Goal: Information Seeking & Learning: Learn about a topic

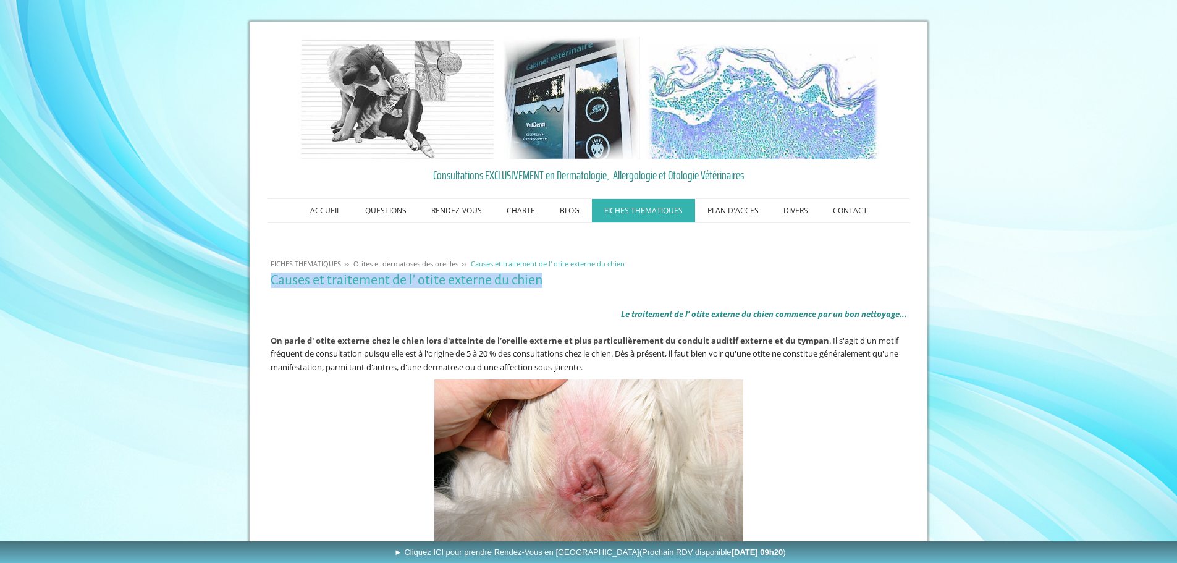
drag, startPoint x: 541, startPoint y: 282, endPoint x: 279, endPoint y: 281, distance: 262.5
click at [271, 282] on h1 "Causes et traitement de l' otite externe du chien" at bounding box center [589, 279] width 636 height 15
drag, startPoint x: 302, startPoint y: 280, endPoint x: 318, endPoint y: 280, distance: 15.4
click at [303, 280] on h1 "Causes et traitement de l' otite externe du chien" at bounding box center [589, 279] width 636 height 15
click at [329, 280] on h1 "Causes et traitement de l' otite externe du chien" at bounding box center [589, 279] width 636 height 15
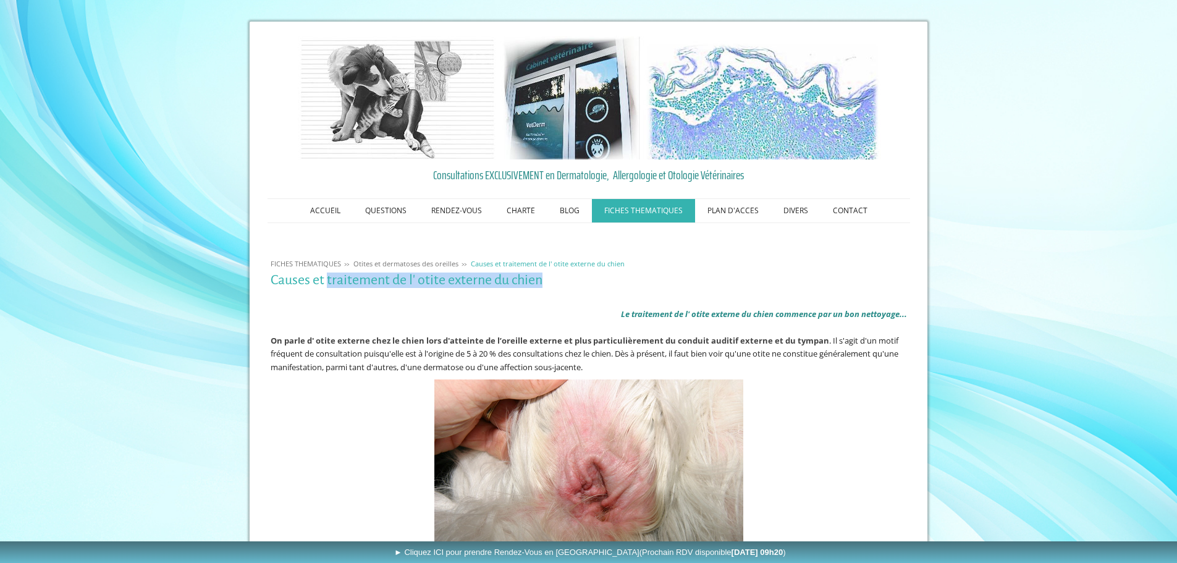
drag, startPoint x: 327, startPoint y: 280, endPoint x: 558, endPoint y: 282, distance: 231.0
click at [558, 282] on h1 "Causes et traitement de l' otite externe du chien" at bounding box center [589, 279] width 636 height 15
copy h1 "traitement de l' otite externe du chien"
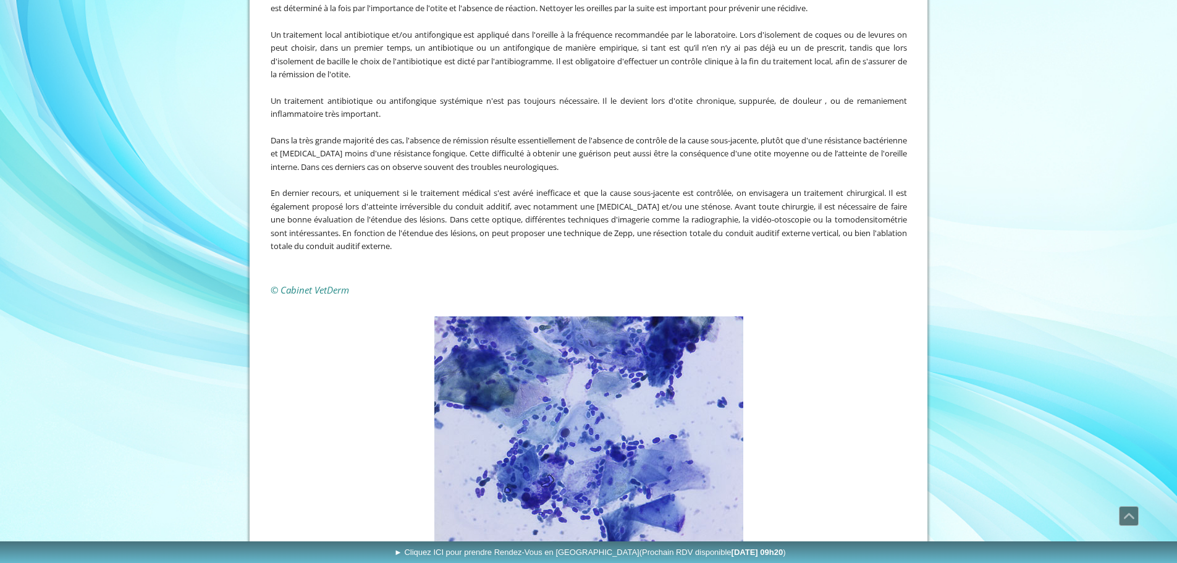
scroll to position [2948, 0]
